Goal: Find specific page/section

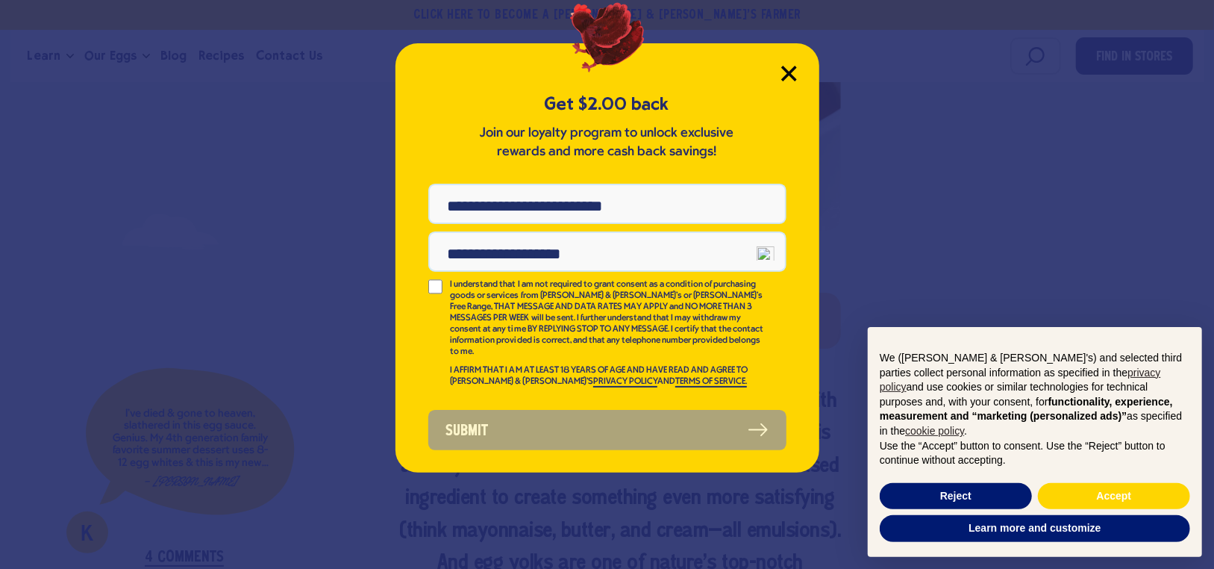
click at [787, 72] on icon "Close Modal" at bounding box center [788, 72] width 13 height 13
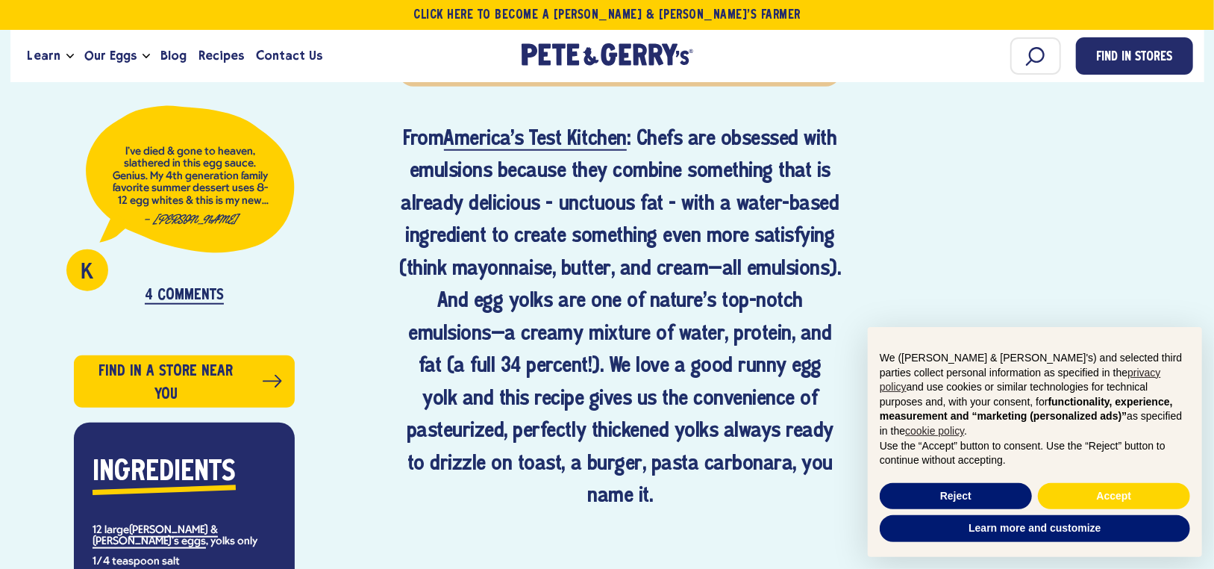
scroll to position [746, 0]
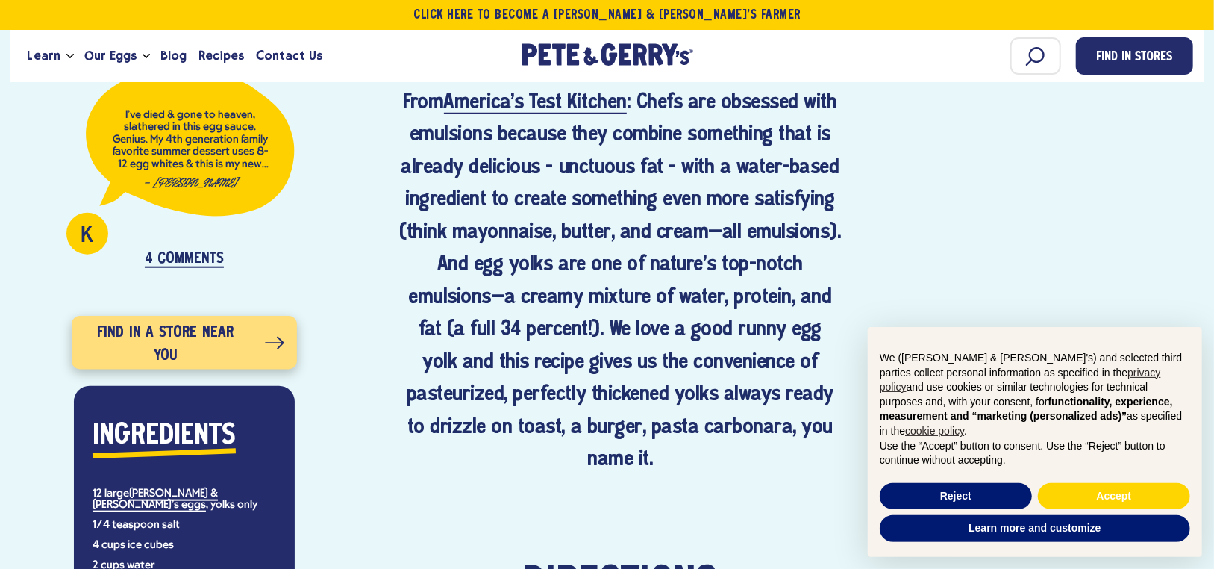
click at [227, 338] on span "Find in a store near you" at bounding box center [165, 343] width 162 height 47
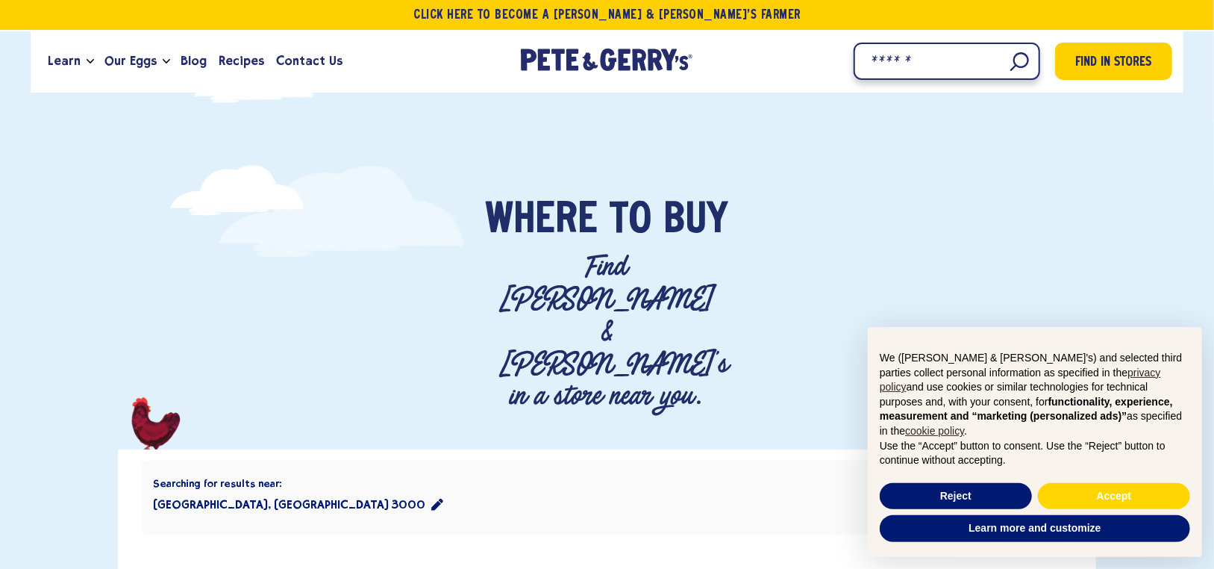
click at [1014, 64] on input "Search" at bounding box center [947, 61] width 187 height 37
